Goal: Information Seeking & Learning: Find specific fact

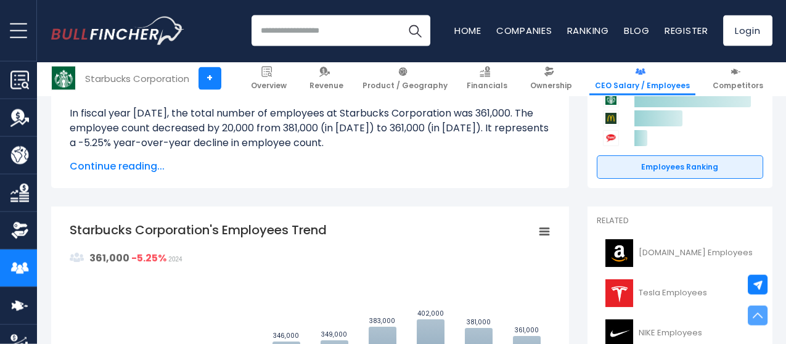
scroll to position [218, 0]
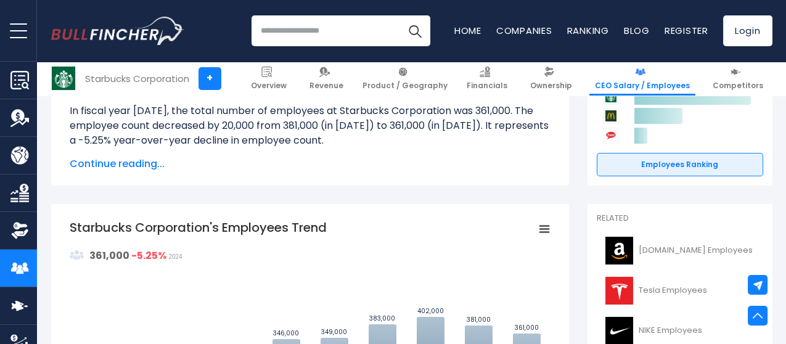
click at [134, 165] on span "Continue reading..." at bounding box center [310, 164] width 481 height 15
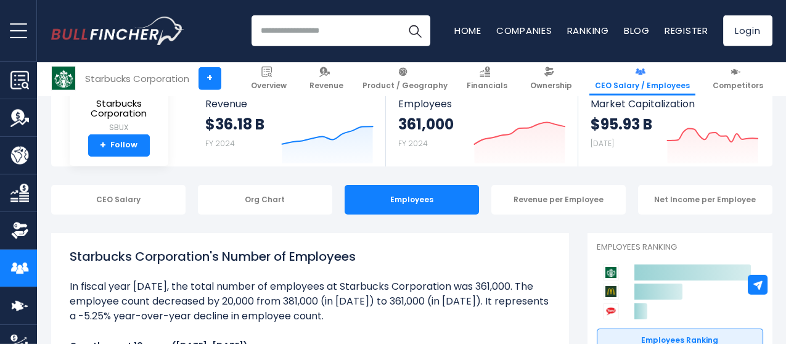
scroll to position [0, 0]
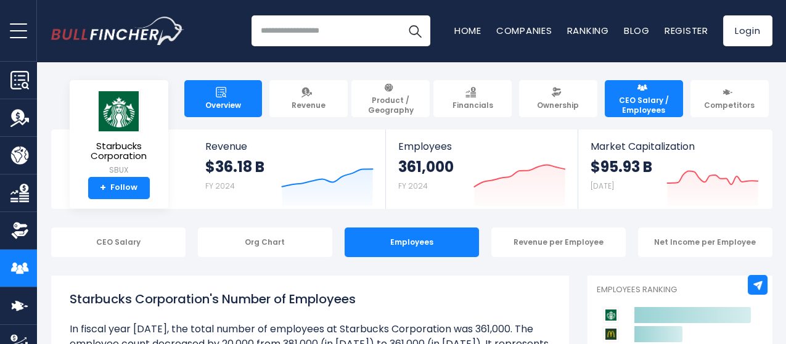
click at [234, 96] on link "Overview" at bounding box center [223, 98] width 78 height 37
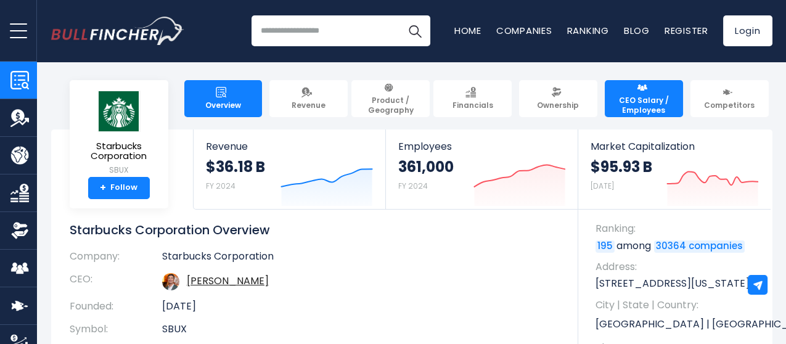
click at [650, 103] on span "CEO Salary / Employees" at bounding box center [643, 105] width 67 height 19
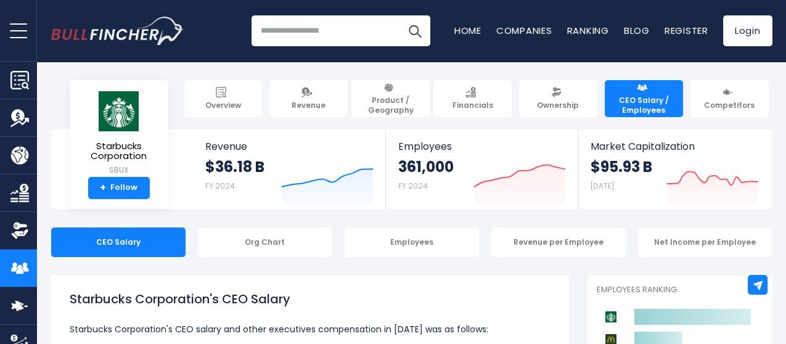
drag, startPoint x: 295, startPoint y: 297, endPoint x: 72, endPoint y: 298, distance: 223.1
click at [72, 298] on h1 "Starbucks Corporation's CEO Salary" at bounding box center [310, 299] width 481 height 18
copy h1 "Starbucks Corporation's CEO Salary"
